Goal: Find specific page/section: Find specific page/section

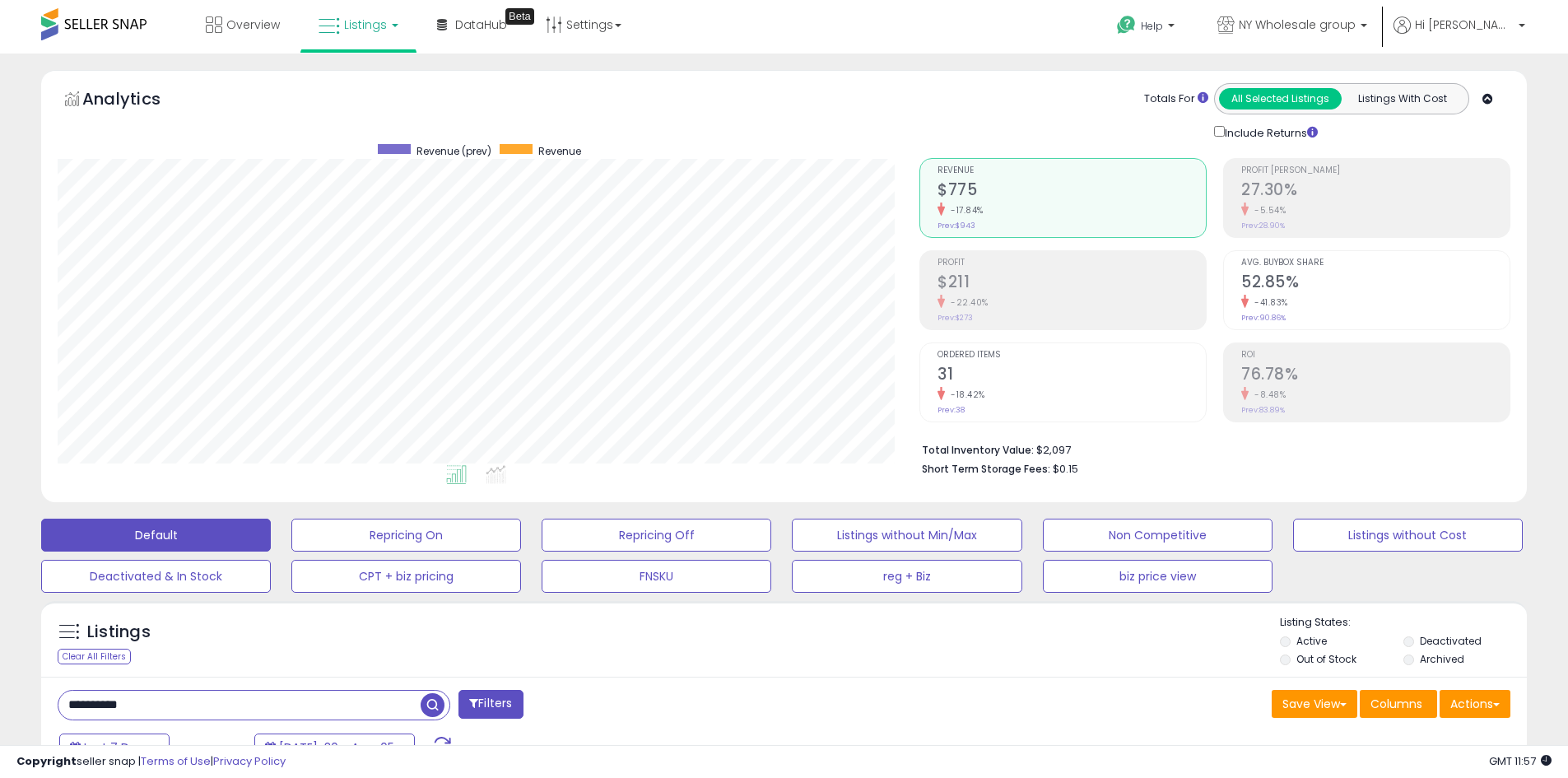
select select "*******"
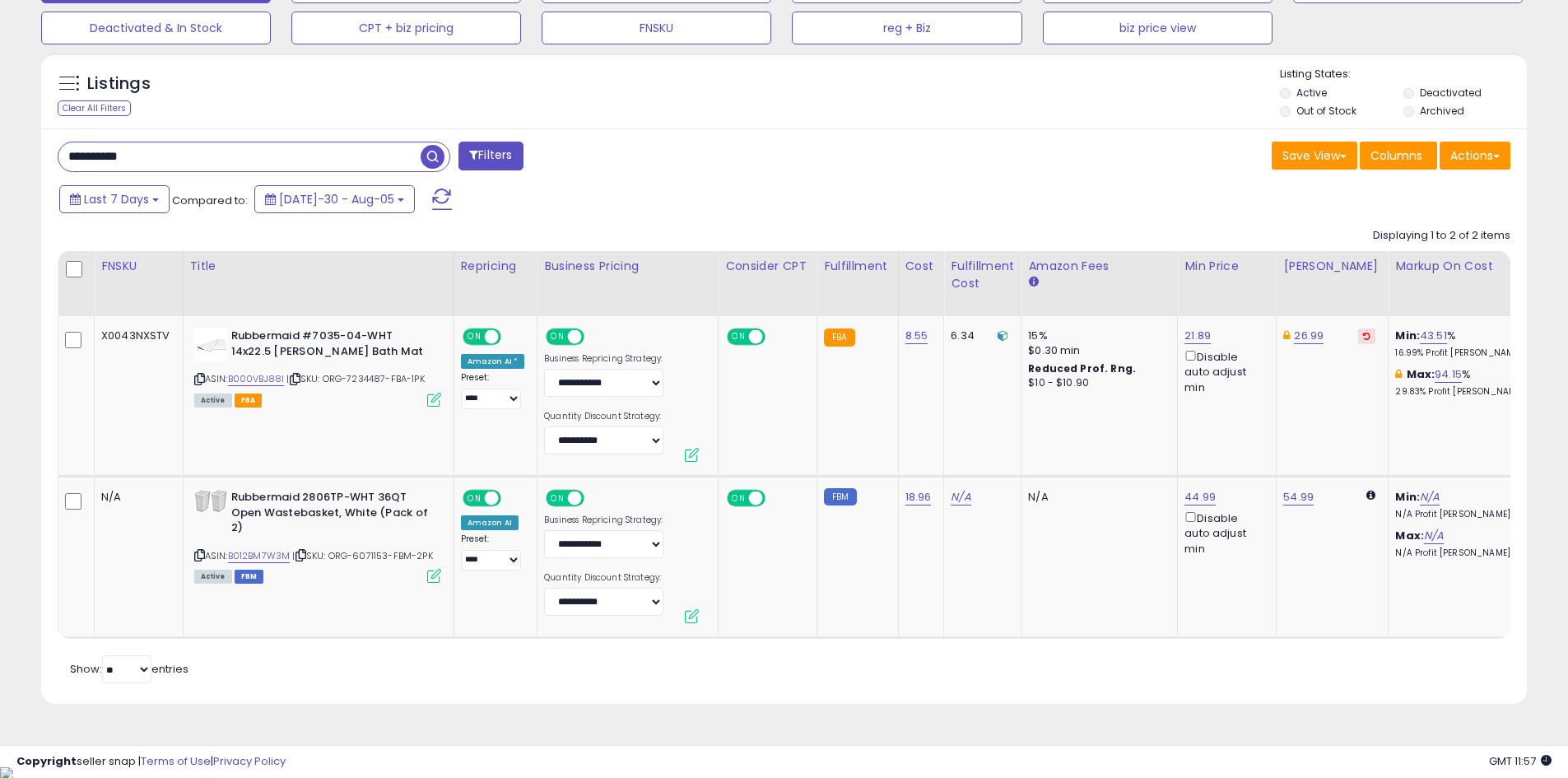
scroll to position [338, 862]
drag, startPoint x: 213, startPoint y: 160, endPoint x: 35, endPoint y: 160, distance: 178.0
click at [35, 160] on div "Listings Clear All Filters" at bounding box center [783, 384] width 1510 height 680
type input "*******"
click at [429, 162] on span "button" at bounding box center [432, 157] width 24 height 24
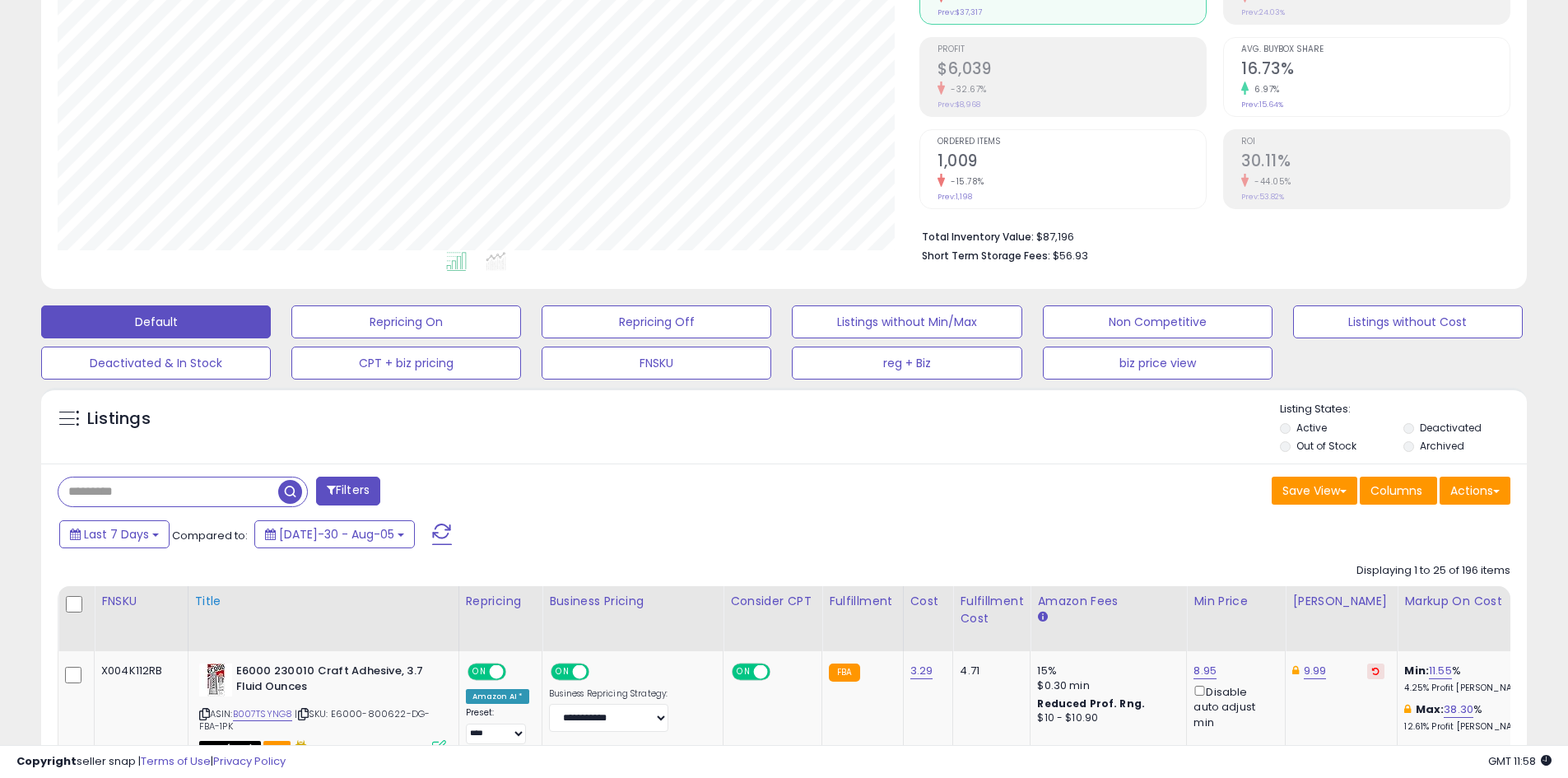
scroll to position [329, 0]
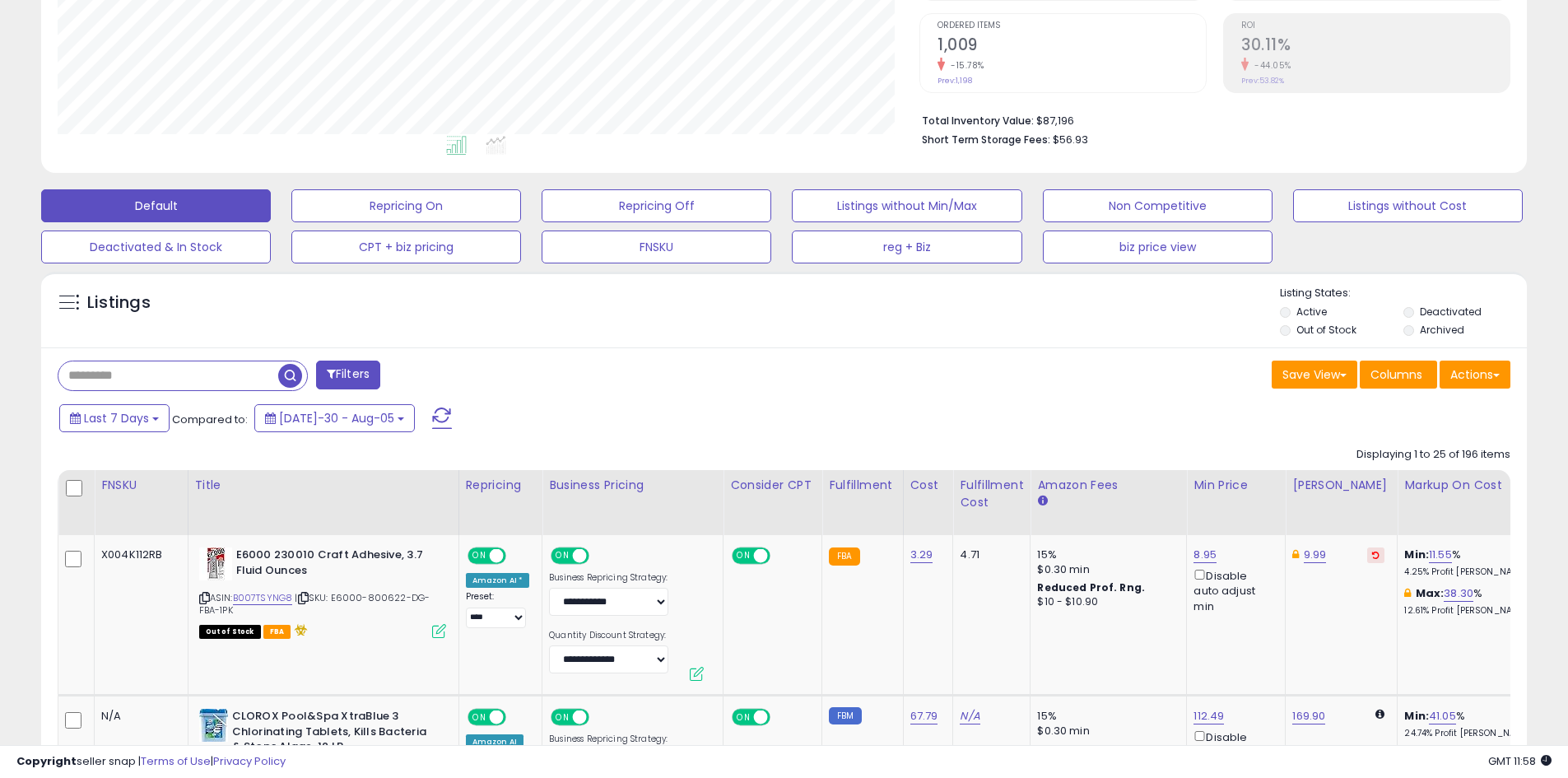
click at [204, 381] on input "text" at bounding box center [167, 375] width 220 height 29
click at [429, 376] on span "button" at bounding box center [432, 375] width 24 height 24
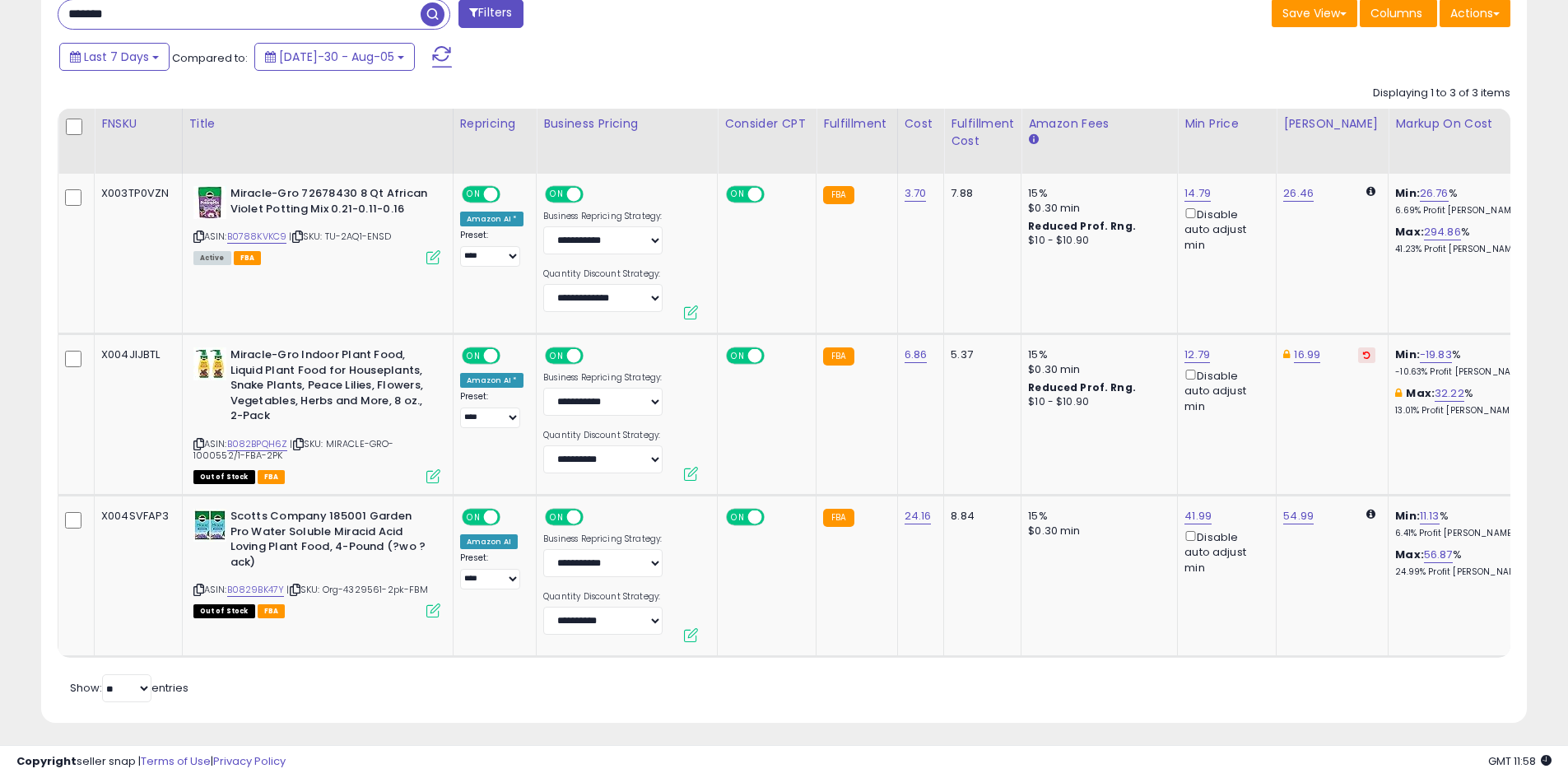
scroll to position [709, 0]
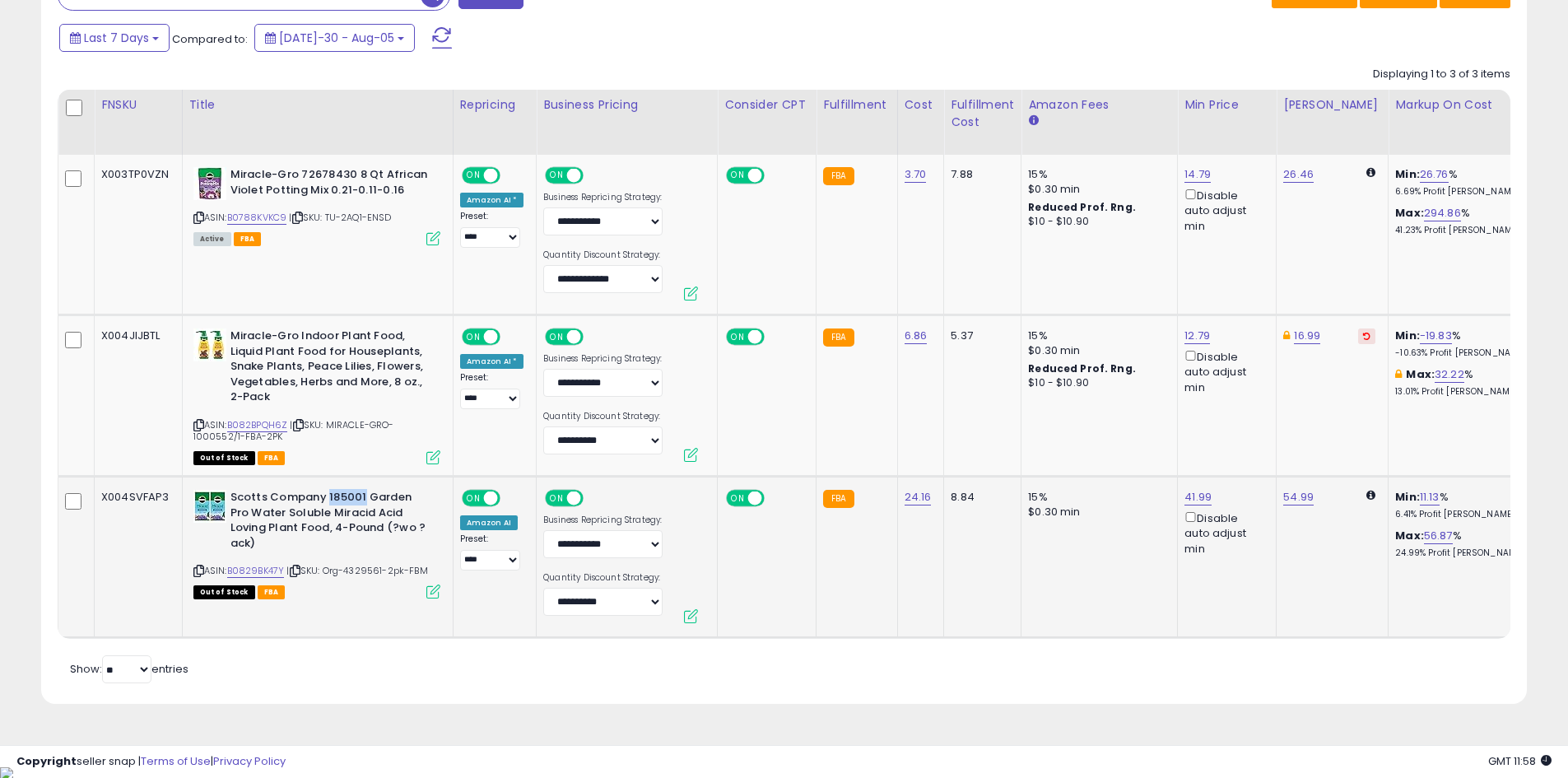
drag, startPoint x: 323, startPoint y: 497, endPoint x: 362, endPoint y: 496, distance: 39.0
click at [362, 496] on b "Scotts Company 185001 Garden Pro Water Soluble Miracid Acid Loving Plant Food, …" at bounding box center [330, 522] width 200 height 65
copy b "185001"
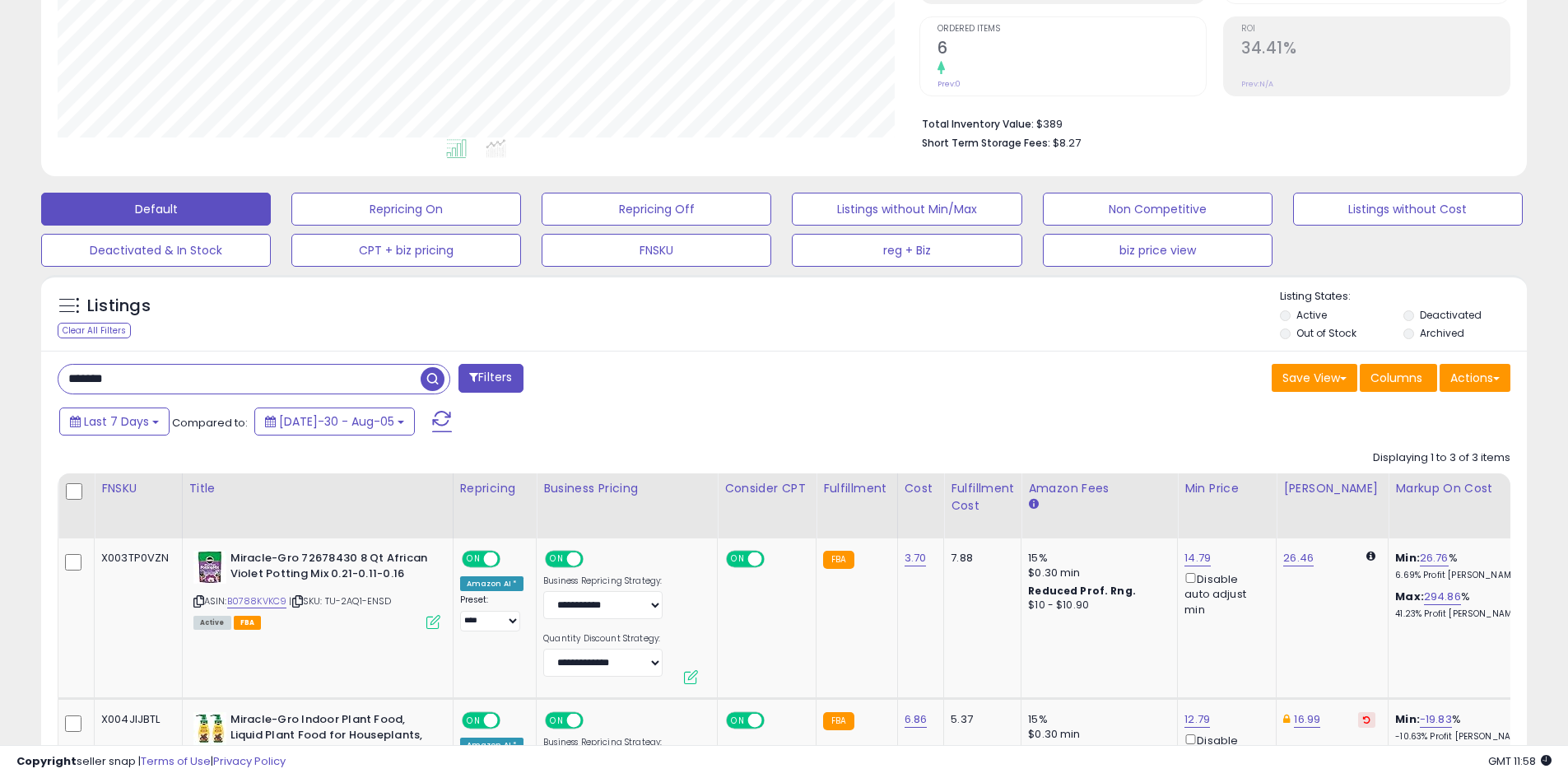
scroll to position [216, 0]
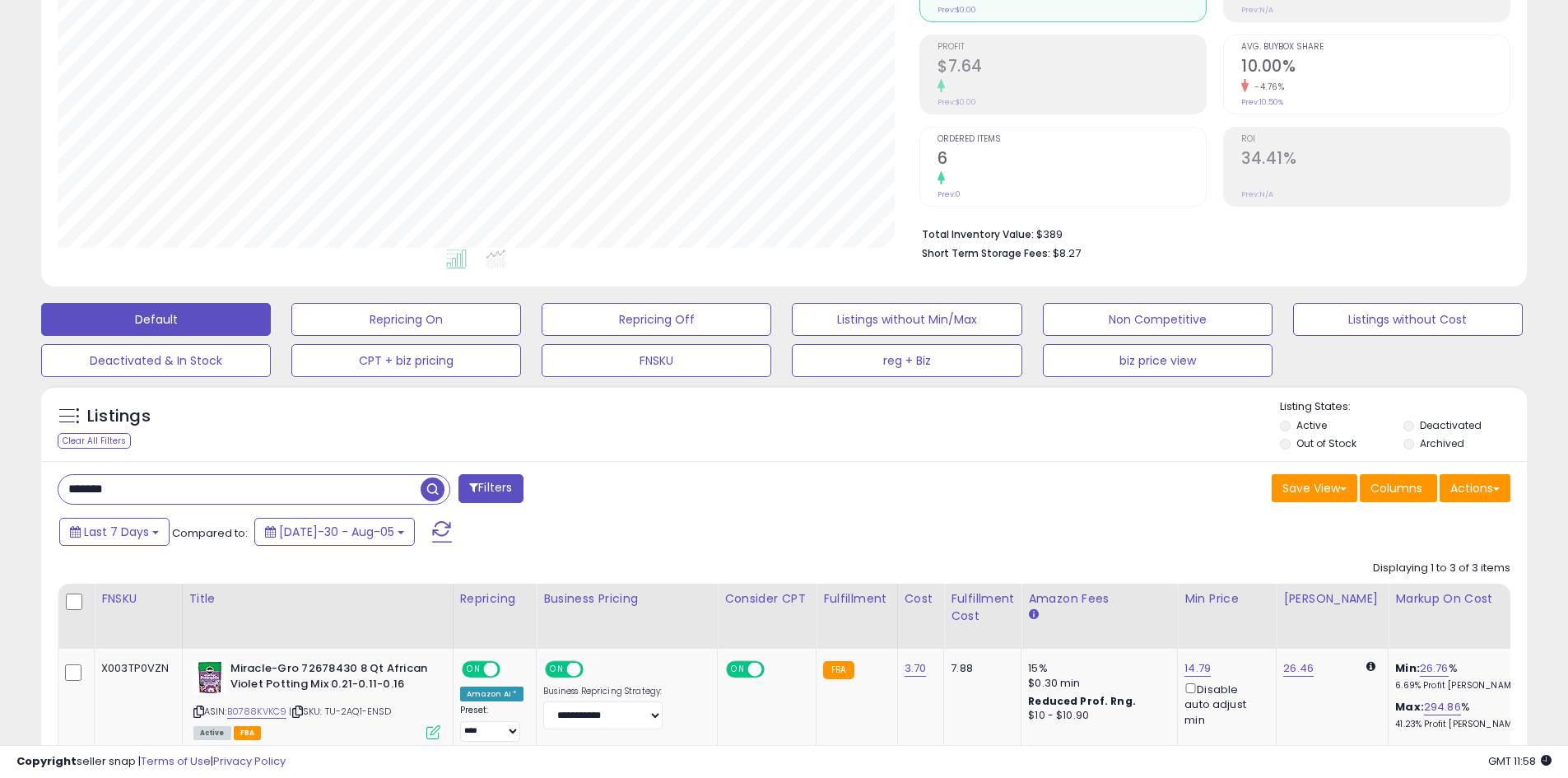
drag, startPoint x: 189, startPoint y: 487, endPoint x: 39, endPoint y: 479, distance: 150.2
paste input "text"
type input "******"
click at [430, 486] on span "button" at bounding box center [432, 489] width 24 height 24
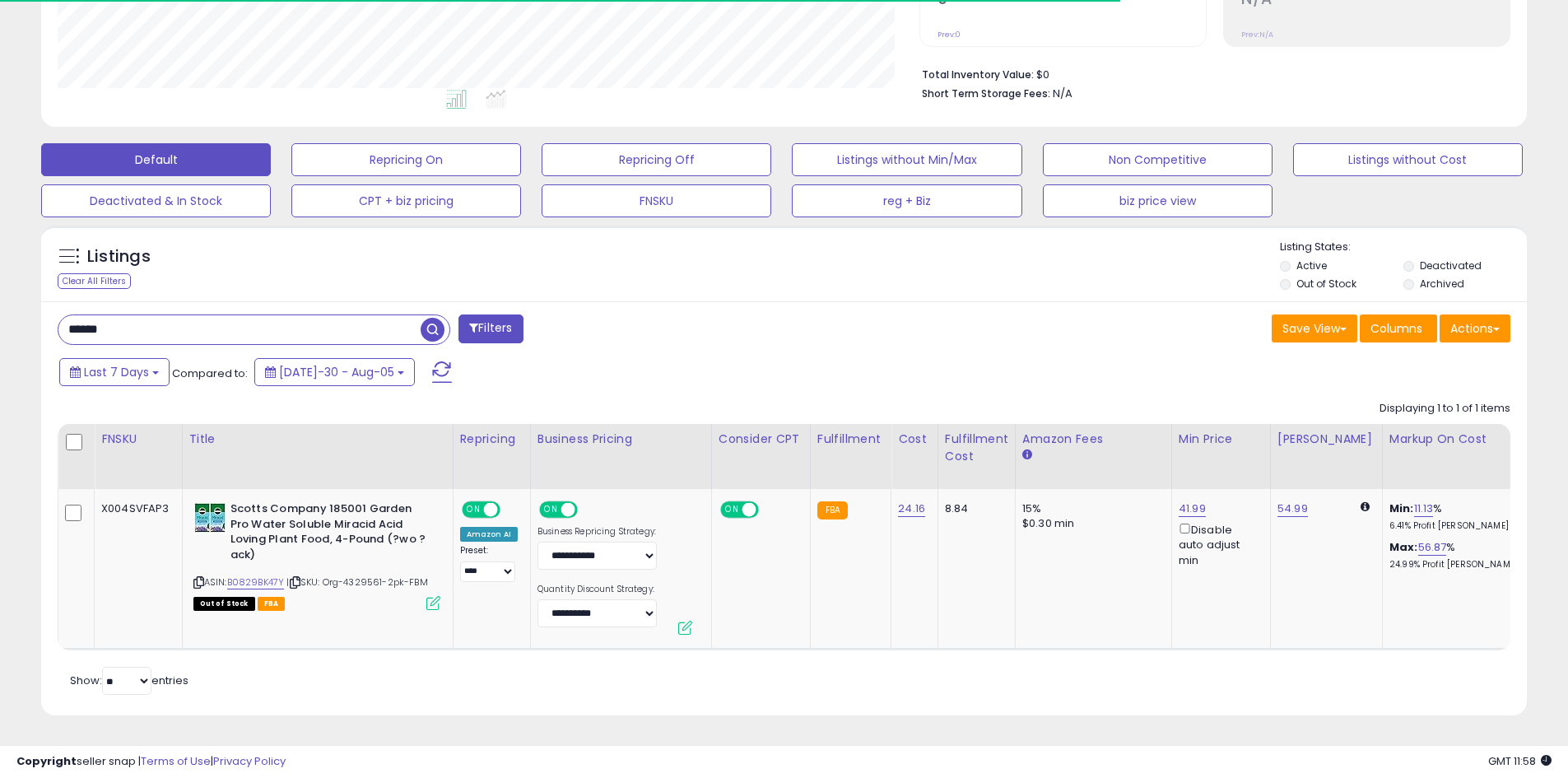
scroll to position [0, 0]
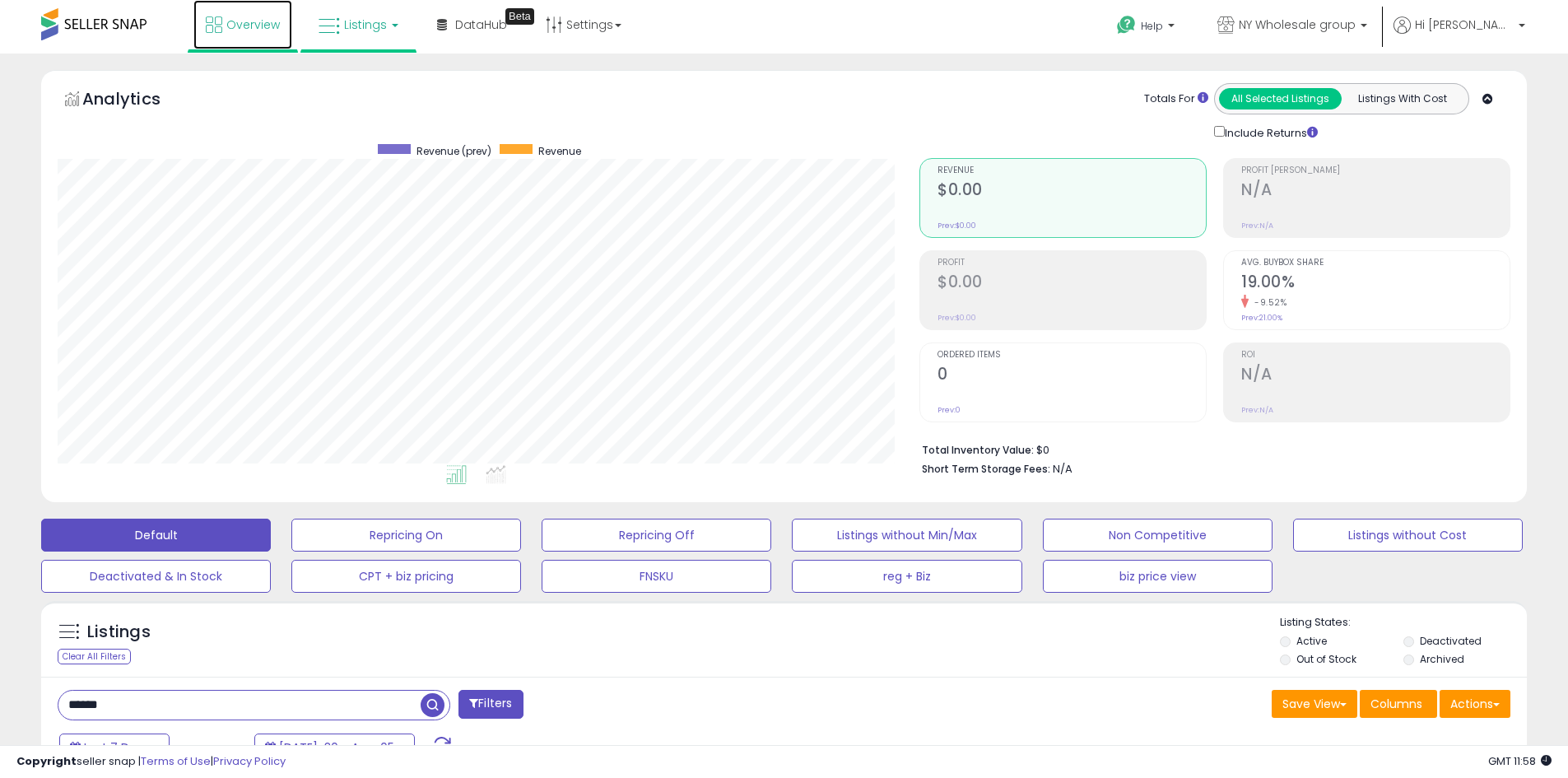
click at [273, 21] on span "Overview" at bounding box center [253, 25] width 53 height 17
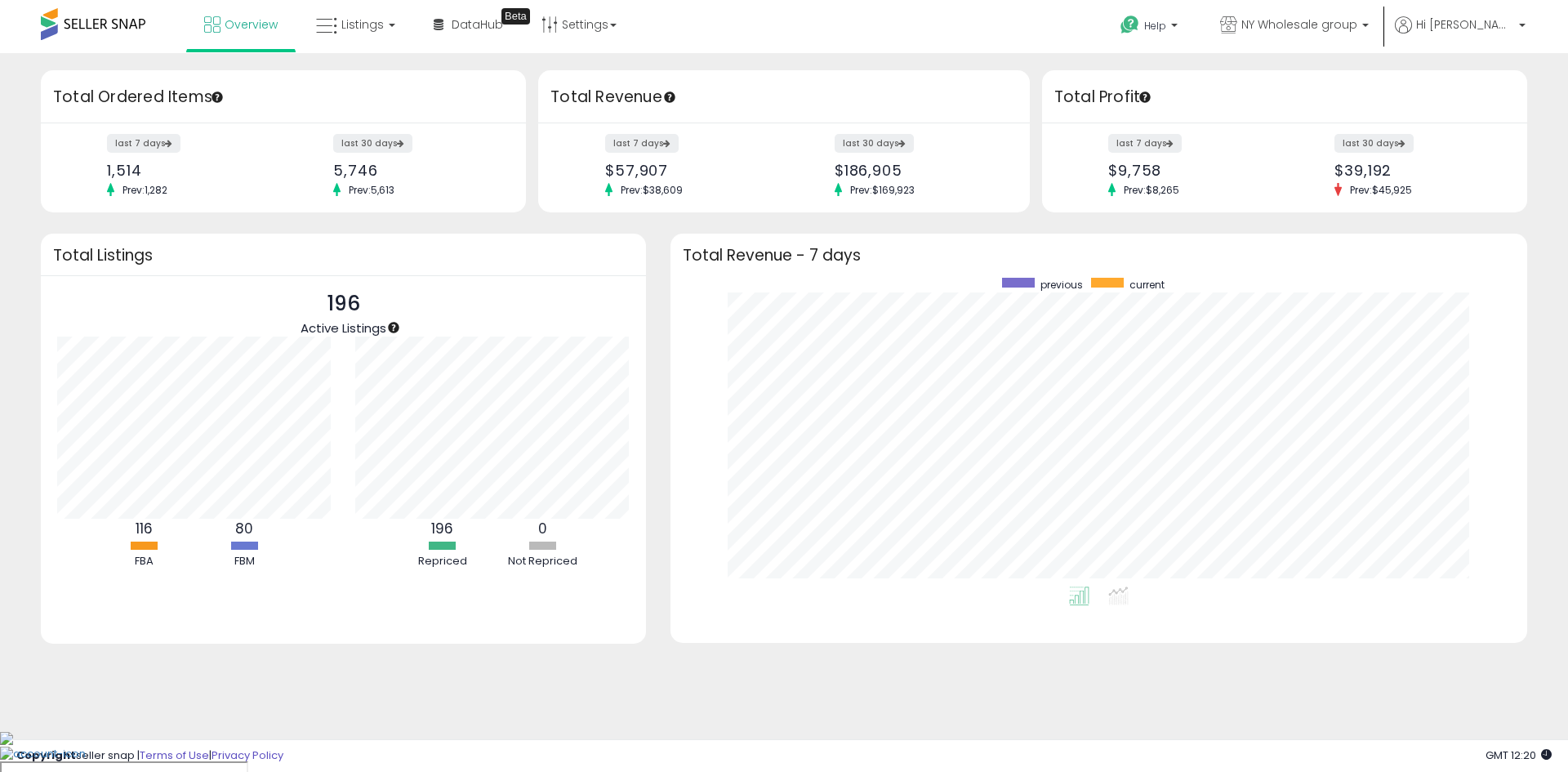
scroll to position [309, 824]
